Goal: Task Accomplishment & Management: Manage account settings

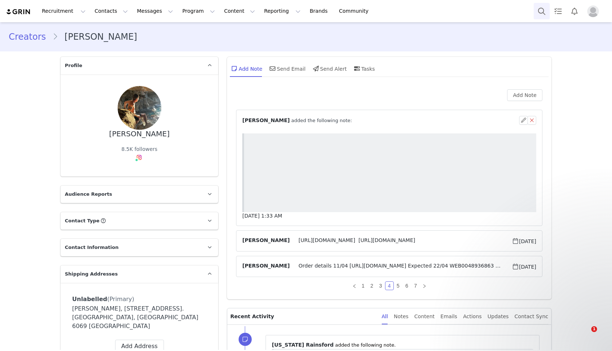
click at [536, 7] on button "Search" at bounding box center [542, 11] width 16 height 16
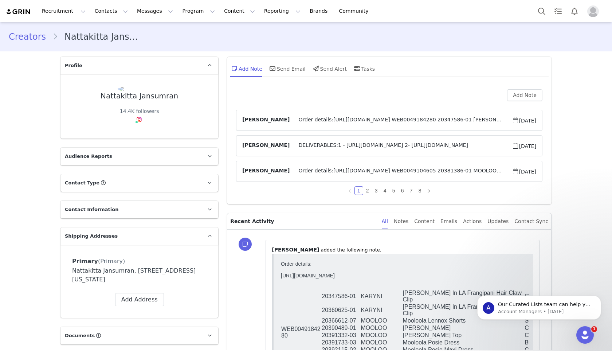
click at [335, 117] on span "Order details:https://app.shippit.com/tracking/PPicYZx4ZdNhN WEB0049184280 2034…" at bounding box center [401, 120] width 222 height 9
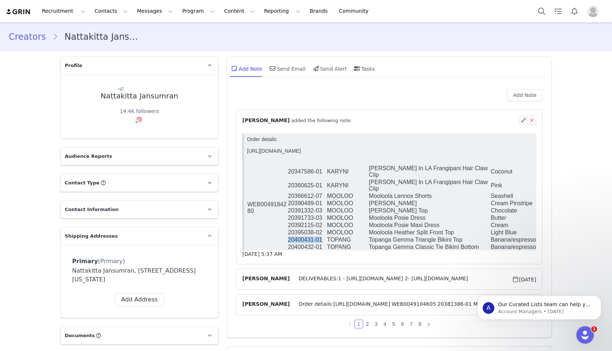
drag, startPoint x: 323, startPoint y: 231, endPoint x: 289, endPoint y: 232, distance: 33.9
click at [289, 236] on td "20400431-01" at bounding box center [306, 239] width 39 height 7
copy td "20400431-01"
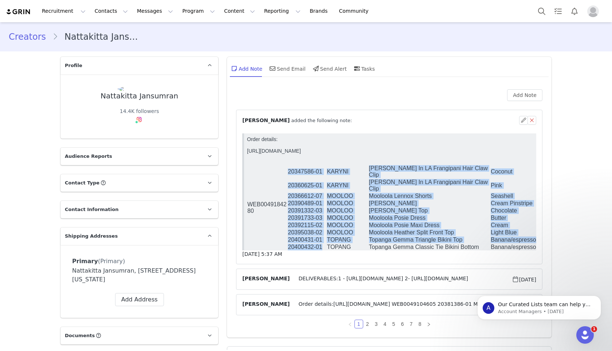
drag, startPoint x: 324, startPoint y: 238, endPoint x: 287, endPoint y: 240, distance: 36.8
click at [287, 243] on td "20400432-01" at bounding box center [306, 246] width 39 height 7
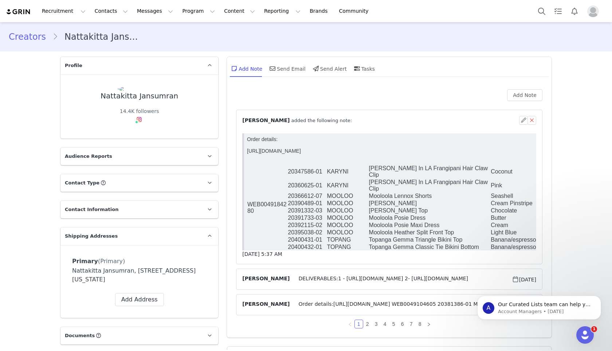
click at [295, 243] on td "20400432-01" at bounding box center [306, 246] width 39 height 7
copy tr "20400432-01"
click at [542, 9] on button "Search" at bounding box center [542, 11] width 16 height 16
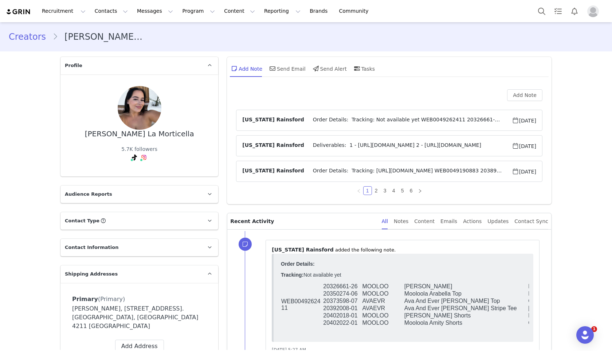
click at [343, 174] on span "Order Details: Tracking: [URL][DOMAIN_NAME] WEB0049190883 20389857-04 MOOLOO Mo…" at bounding box center [408, 171] width 208 height 9
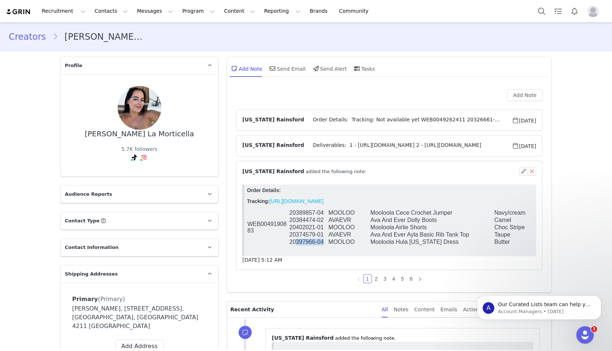
drag, startPoint x: 323, startPoint y: 243, endPoint x: 294, endPoint y: 243, distance: 29.1
click at [294, 243] on td "20397966-04" at bounding box center [308, 241] width 39 height 7
click at [294, 244] on td "20397966-04" at bounding box center [308, 241] width 39 height 7
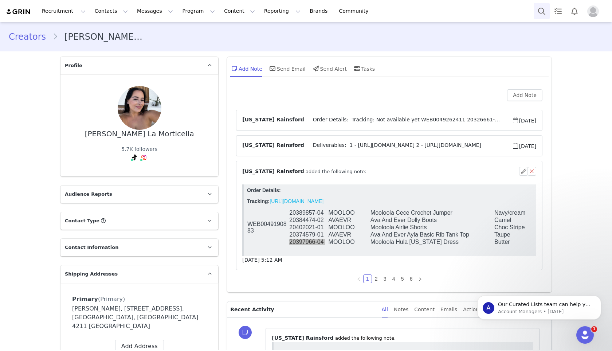
click at [541, 8] on button "Search" at bounding box center [542, 11] width 16 height 16
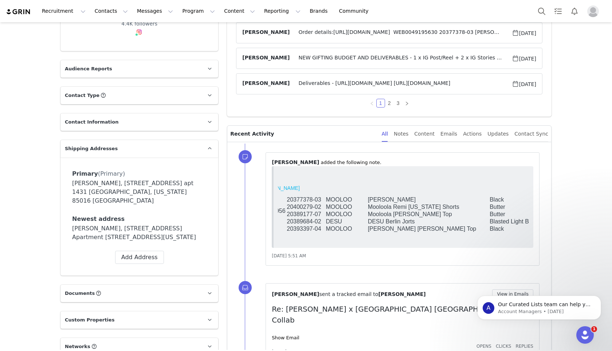
scroll to position [0, 34]
click at [305, 216] on td "20389177-07" at bounding box center [306, 214] width 39 height 7
copy tr "20389177-07"
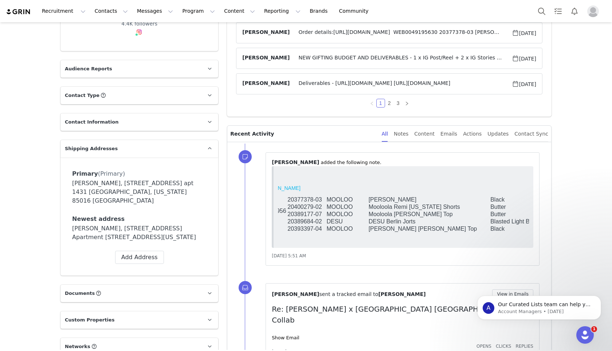
click at [306, 208] on td "20400279-02" at bounding box center [306, 206] width 39 height 7
copy tr "20400279-02"
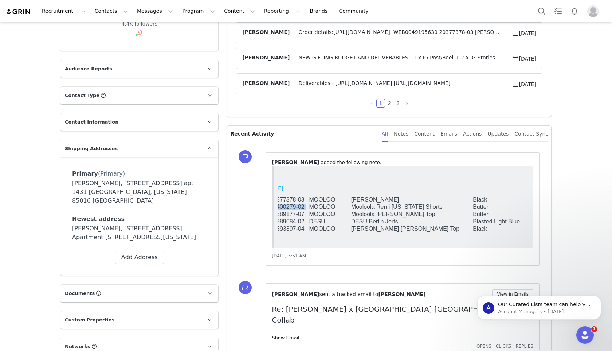
scroll to position [0, 51]
click at [537, 9] on button "Search" at bounding box center [542, 11] width 16 height 16
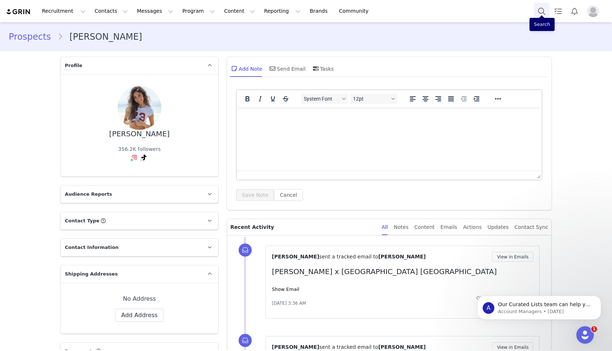
click at [543, 8] on button "Search" at bounding box center [542, 11] width 16 height 16
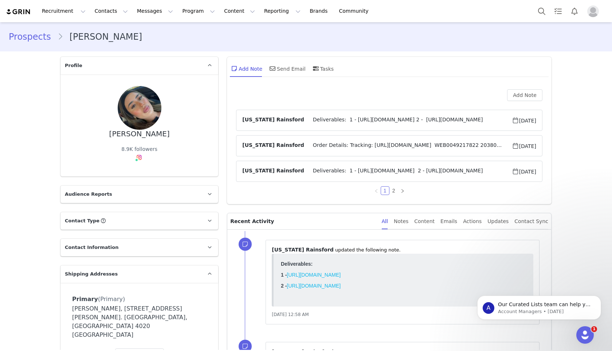
click at [335, 117] on span "Deliverables: 1 - [URL][DOMAIN_NAME] 2 - [URL][DOMAIN_NAME]" at bounding box center [408, 120] width 208 height 9
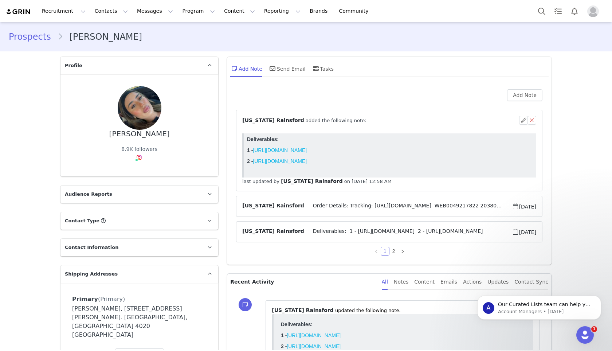
click at [305, 204] on span "Order Details: Tracking: https://app.shippit.com/tracking/PPySXkJObBLar WEB0049…" at bounding box center [408, 206] width 208 height 9
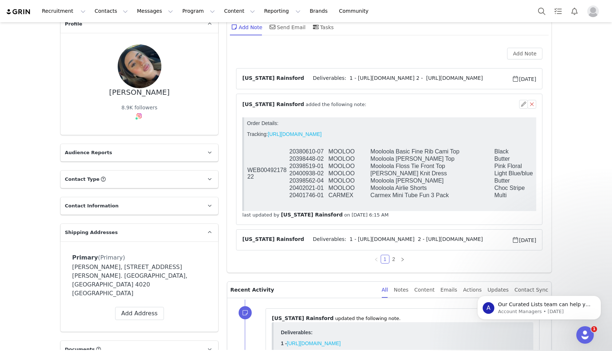
scroll to position [58, 0]
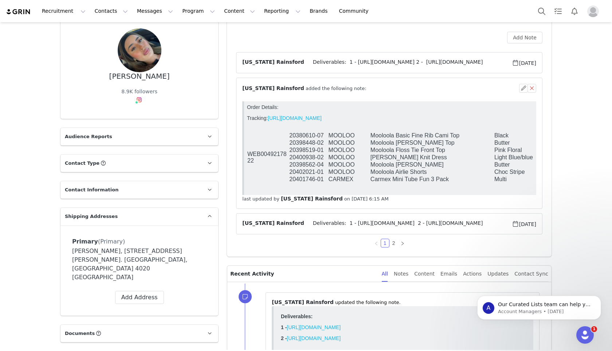
click at [309, 168] on td "20398562-04" at bounding box center [308, 164] width 39 height 7
copy tr "20398562-04"
click at [307, 143] on td "20398448-02" at bounding box center [308, 142] width 39 height 7
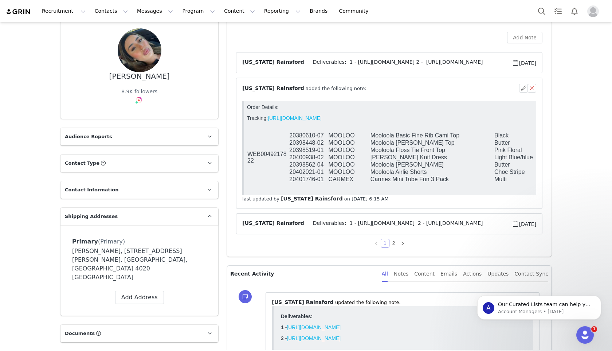
click at [315, 150] on td "20398519-01" at bounding box center [308, 149] width 39 height 7
click at [310, 146] on td "20398448-02" at bounding box center [308, 142] width 39 height 7
click at [310, 145] on td "20398448-02" at bounding box center [308, 142] width 39 height 7
copy tr "20398448-02"
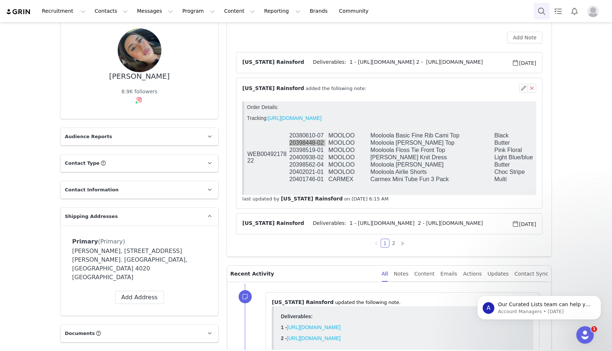
click at [539, 10] on button "Search" at bounding box center [542, 11] width 16 height 16
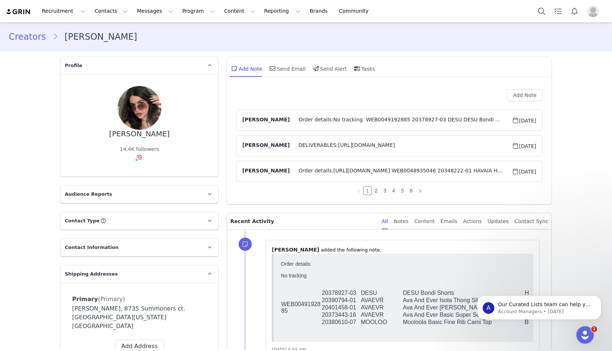
click at [307, 118] on span "Order details:No tracking WEB0049192885 20378927-03 DESU DESU Bondi Shorts Heri…" at bounding box center [401, 120] width 222 height 9
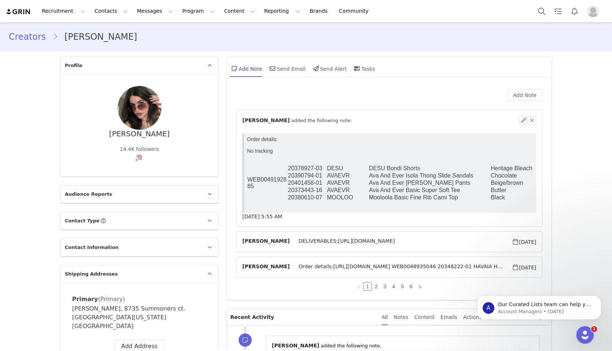
click at [299, 192] on td "20373443-16" at bounding box center [306, 190] width 39 height 7
copy tr "20373443-16"
